Goal: Information Seeking & Learning: Learn about a topic

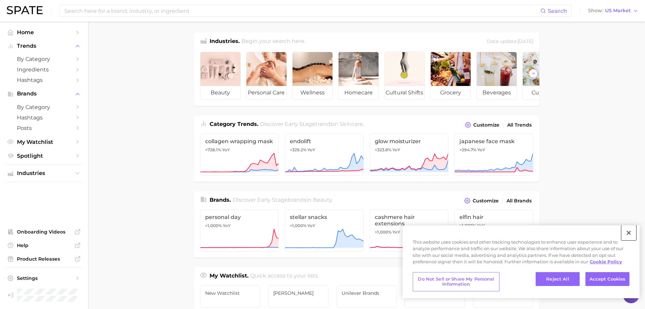
click at [632, 232] on button "Close" at bounding box center [629, 233] width 15 height 15
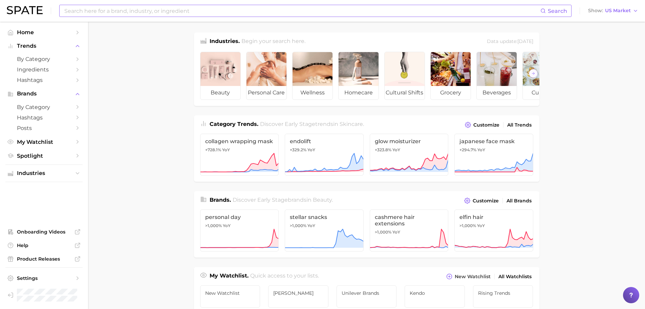
click at [307, 14] on input at bounding box center [302, 11] width 477 height 12
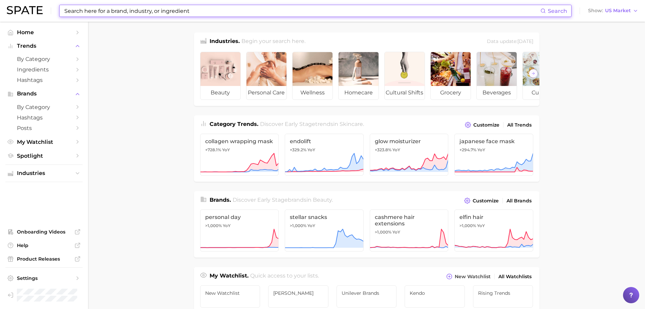
type input "y"
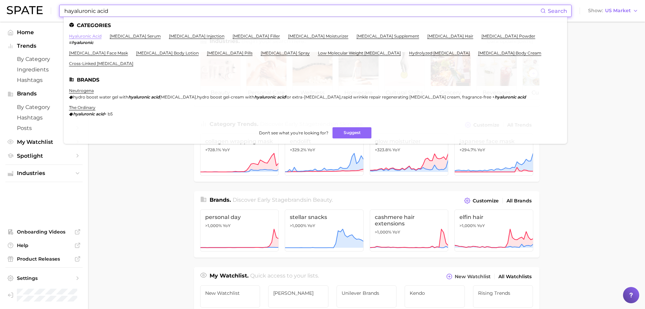
type input "hayaluronic acid"
click at [75, 35] on link "hyaluronic acid" at bounding box center [85, 36] width 33 height 5
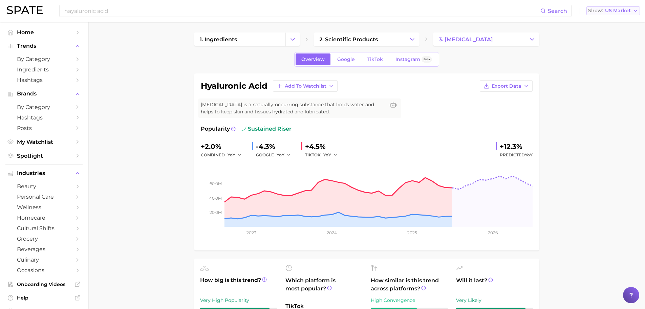
click at [626, 15] on button "Show US Market" at bounding box center [614, 10] width 54 height 9
click at [607, 47] on span "France" at bounding box center [616, 46] width 53 height 6
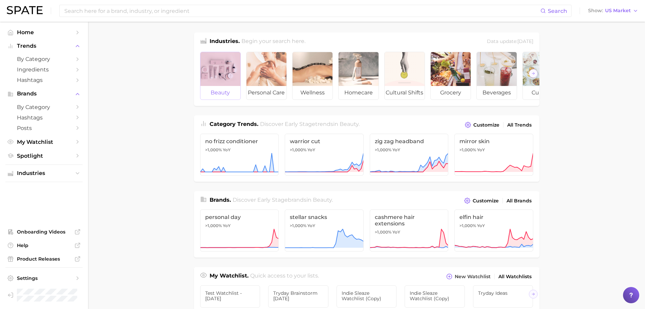
click at [223, 83] on div at bounding box center [221, 69] width 40 height 34
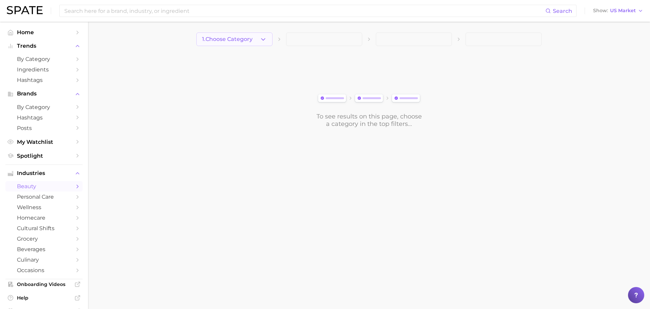
click at [232, 42] on span "1. Choose Category" at bounding box center [227, 39] width 50 height 6
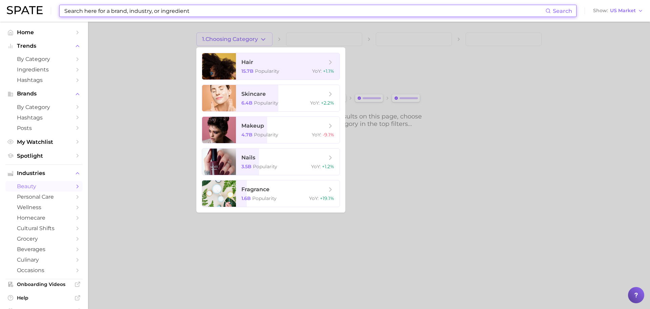
click at [394, 7] on input at bounding box center [305, 11] width 482 height 12
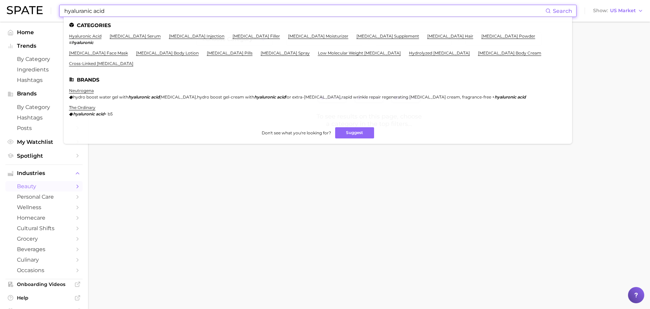
click at [80, 12] on input "hyaluranic acid" at bounding box center [305, 11] width 482 height 12
type input "hyaluronic acid"
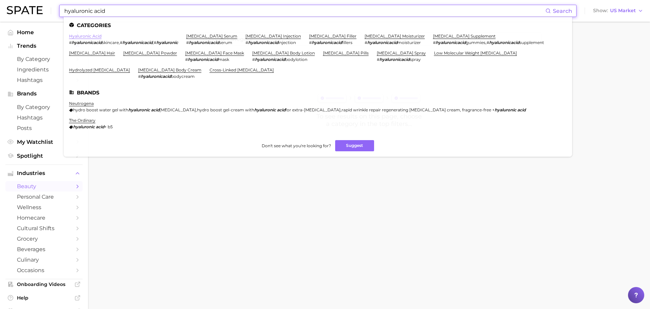
click at [86, 35] on link "hyaluronic acid" at bounding box center [85, 36] width 33 height 5
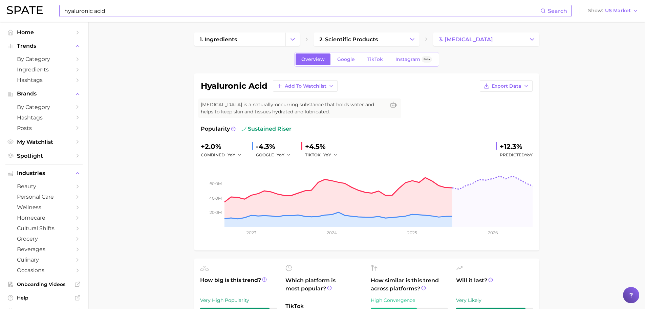
click at [163, 13] on input "hyaluronic acid" at bounding box center [302, 11] width 477 height 12
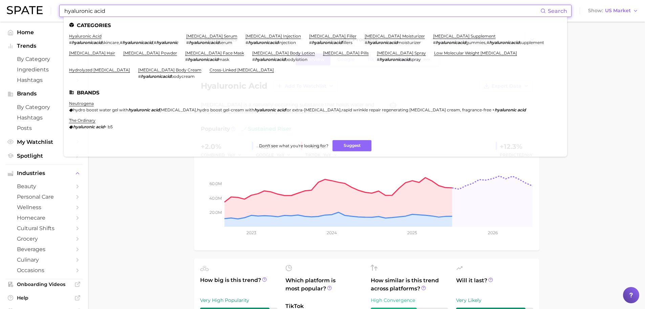
click at [163, 13] on input "hyaluronic acid" at bounding box center [302, 11] width 477 height 12
